Goal: Transaction & Acquisition: Purchase product/service

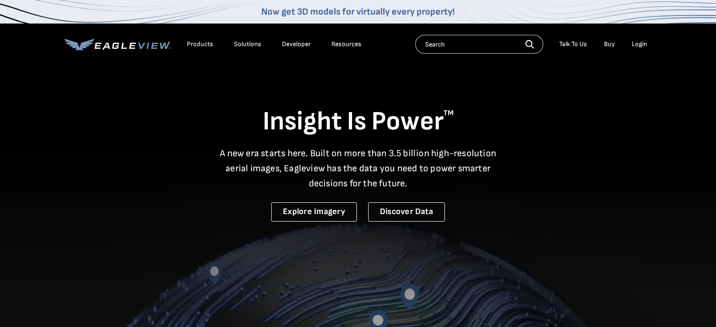
click at [643, 45] on div "Login" at bounding box center [640, 44] width 16 height 8
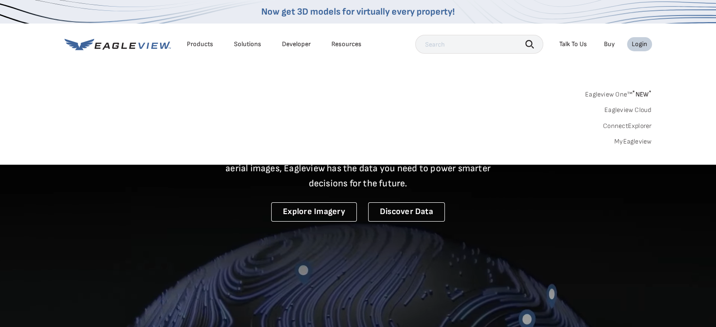
click at [631, 142] on link "MyEagleview" at bounding box center [634, 142] width 38 height 8
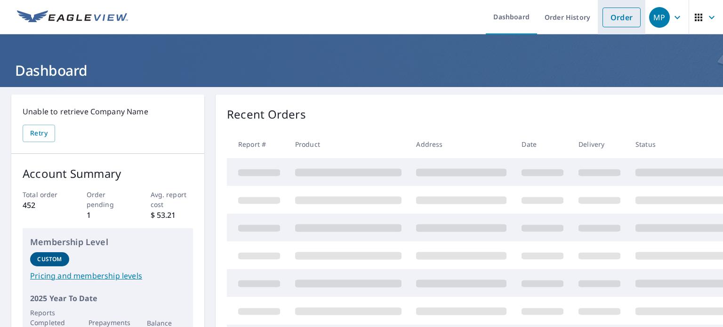
click at [611, 22] on link "Order" at bounding box center [622, 18] width 38 height 20
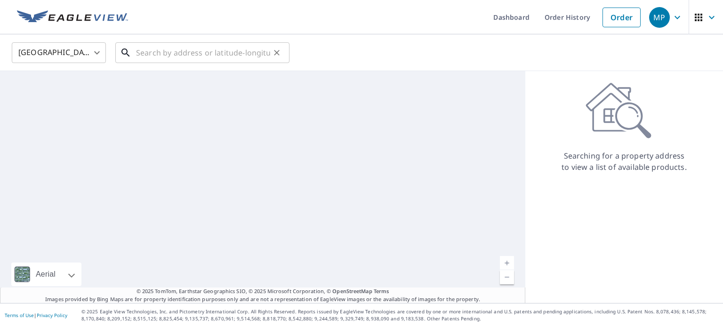
click at [206, 56] on input "text" at bounding box center [203, 53] width 134 height 26
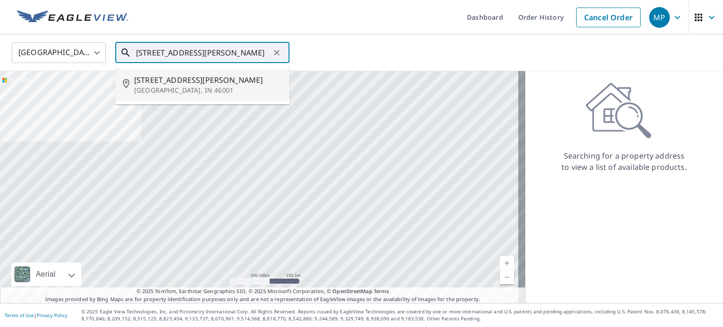
click at [156, 79] on span "718 W Jackson St" at bounding box center [208, 79] width 148 height 11
type input "718 W Jackson St Alexandria, IN 46001"
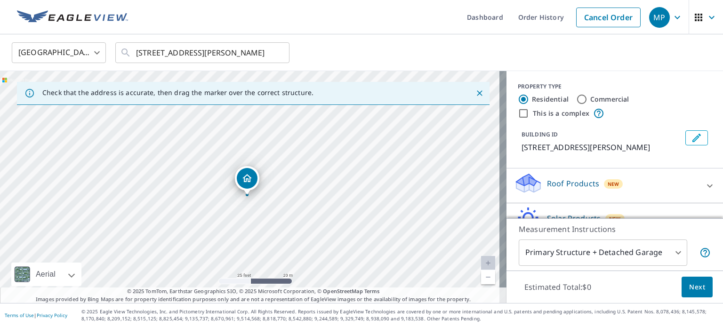
click at [559, 185] on p "Roof Products" at bounding box center [573, 183] width 52 height 11
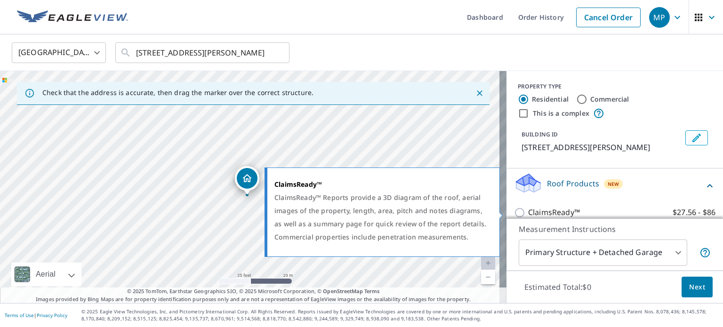
click at [556, 212] on p "ClaimsReady™" at bounding box center [554, 213] width 52 height 12
click at [528, 212] on input "ClaimsReady™ $27.56 - $86" at bounding box center [521, 212] width 14 height 11
checkbox input "true"
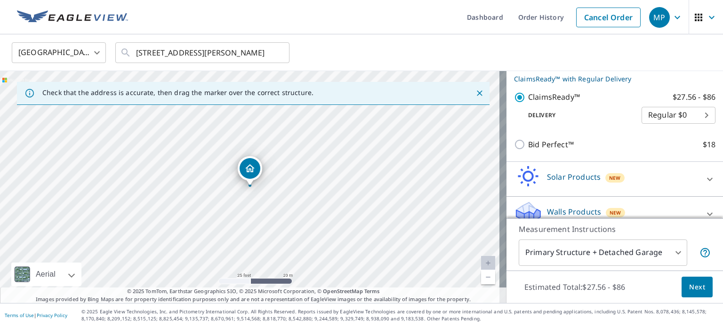
scroll to position [138, 0]
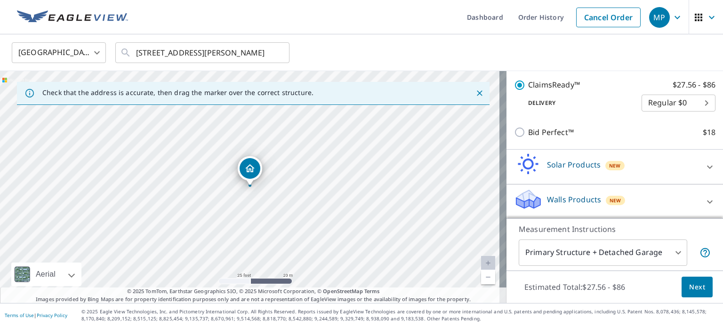
click at [692, 289] on span "Next" at bounding box center [697, 288] width 16 height 12
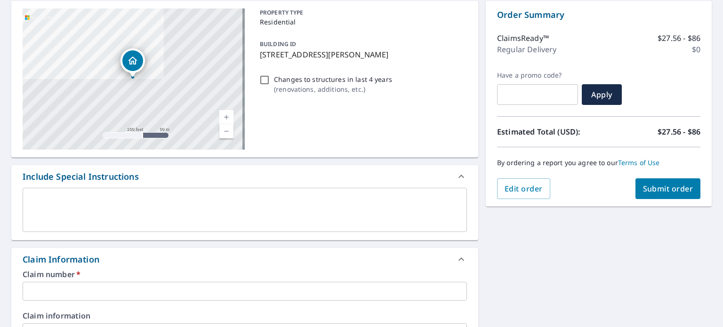
scroll to position [94, 0]
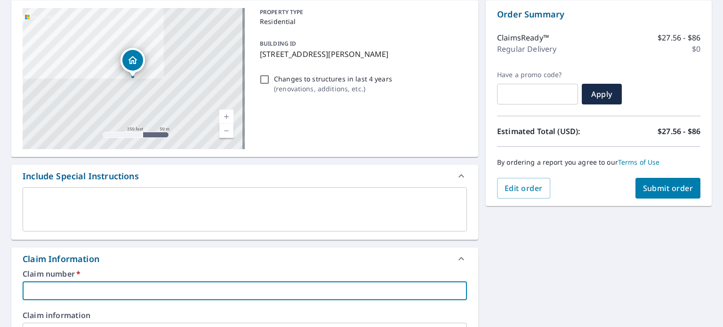
click at [84, 292] on input "text" at bounding box center [245, 291] width 445 height 19
type input "1271148"
click at [654, 186] on span "Submit order" at bounding box center [668, 188] width 50 height 10
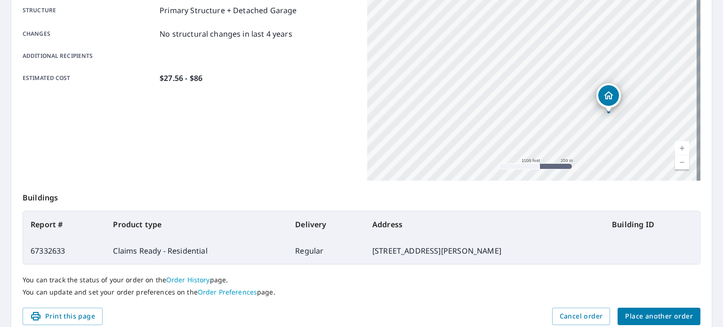
scroll to position [226, 0]
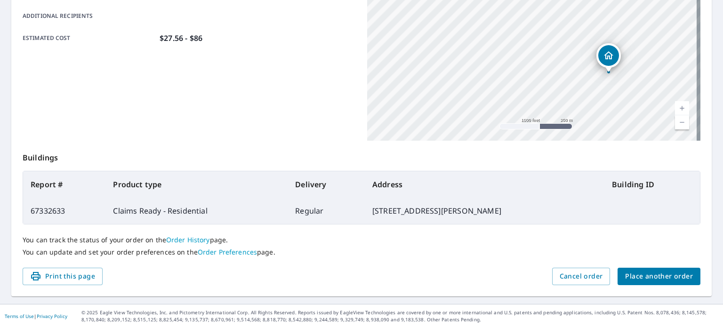
click at [648, 276] on span "Place another order" at bounding box center [659, 277] width 68 height 12
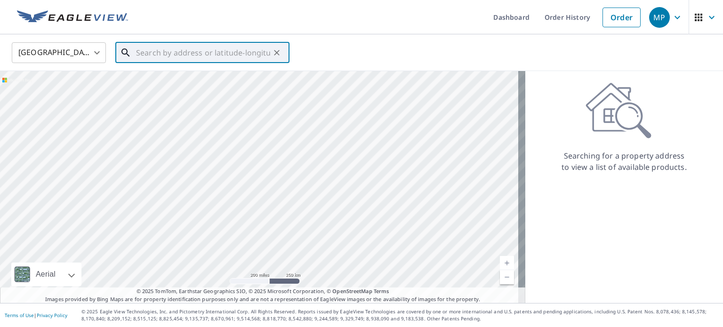
click at [237, 55] on input "text" at bounding box center [203, 53] width 134 height 26
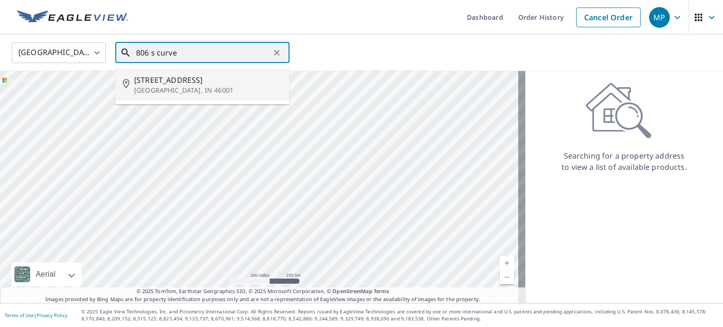
click at [189, 86] on p "Alexandria, IN 46001" at bounding box center [208, 90] width 148 height 9
type input "806 S Curve St Alexandria, IN 46001"
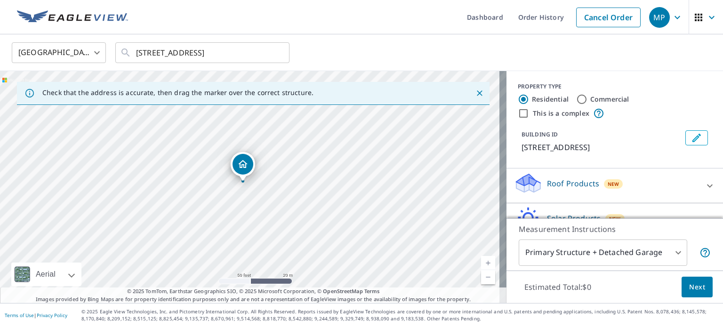
click at [567, 183] on p "Roof Products" at bounding box center [573, 183] width 52 height 11
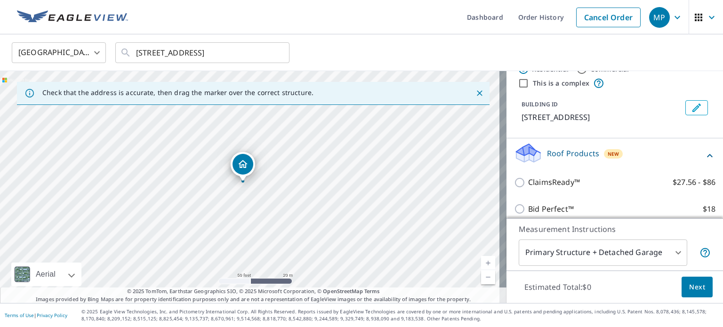
scroll to position [47, 0]
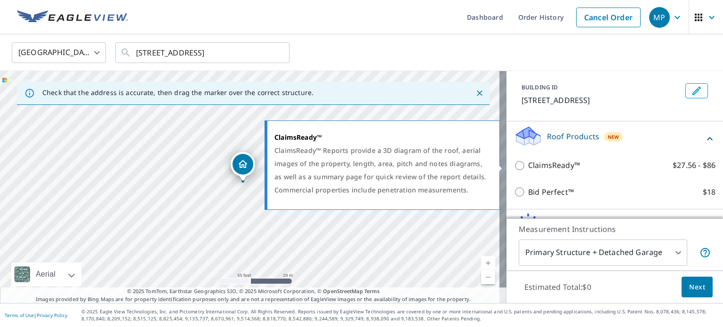
click at [550, 164] on p "ClaimsReady™" at bounding box center [554, 166] width 52 height 12
click at [528, 164] on input "ClaimsReady™ $27.56 - $86" at bounding box center [521, 165] width 14 height 11
checkbox input "true"
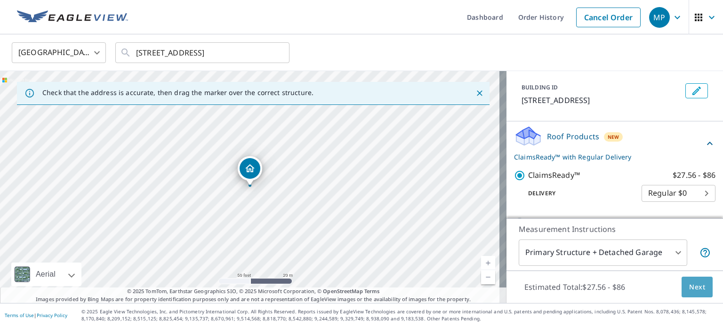
click at [689, 290] on span "Next" at bounding box center [697, 288] width 16 height 12
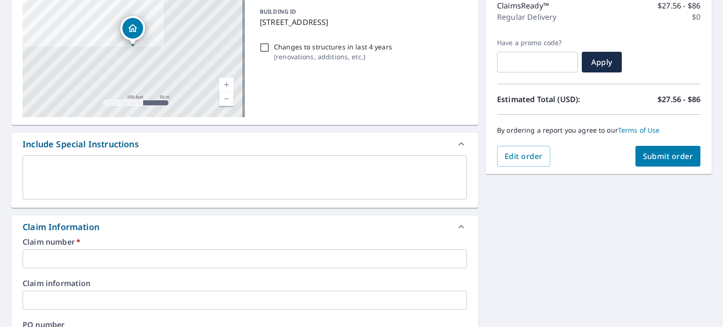
scroll to position [141, 0]
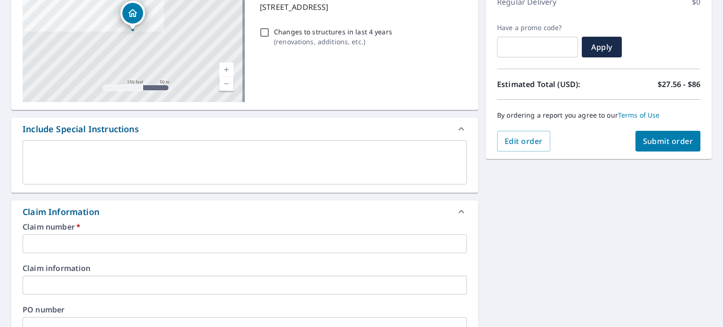
click at [145, 247] on input "text" at bounding box center [245, 244] width 445 height 19
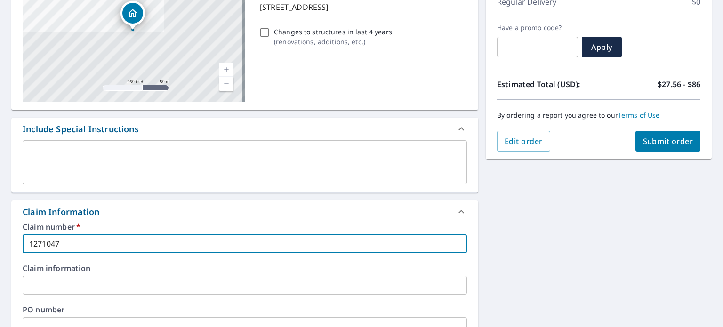
type input "1271047"
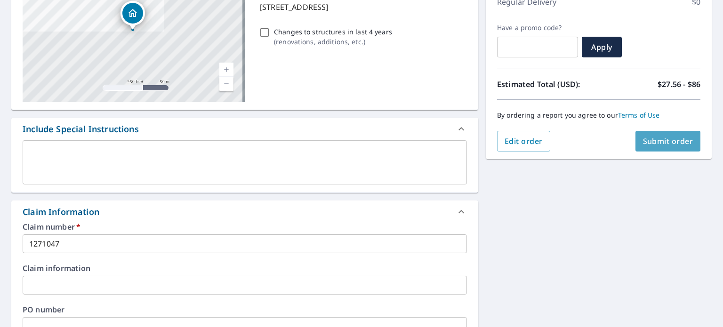
click at [669, 142] on span "Submit order" at bounding box center [668, 141] width 50 height 10
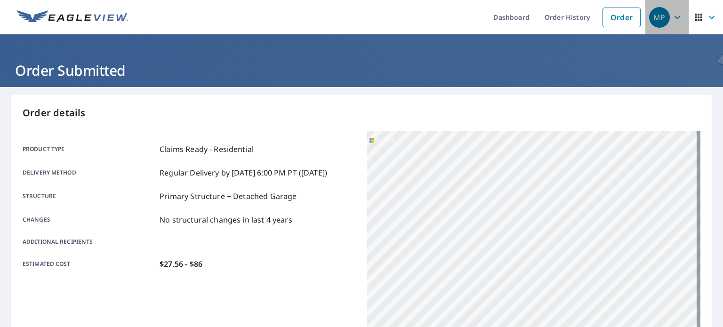
click at [672, 18] on icon "button" at bounding box center [677, 17] width 11 height 11
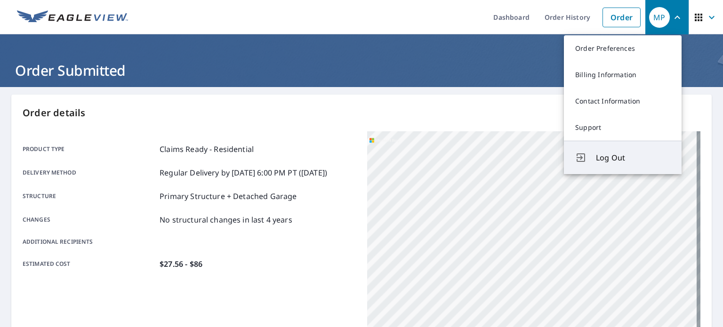
click at [616, 154] on span "Log Out" at bounding box center [633, 157] width 74 height 11
